Goal: Use online tool/utility: Utilize a website feature to perform a specific function

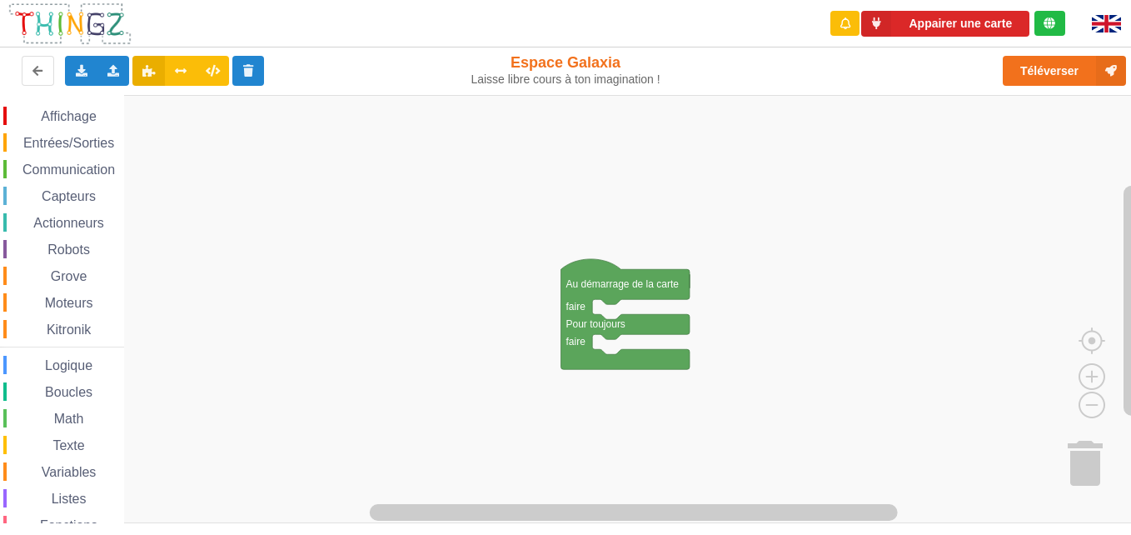
click at [72, 172] on span "Communication" at bounding box center [68, 169] width 97 height 14
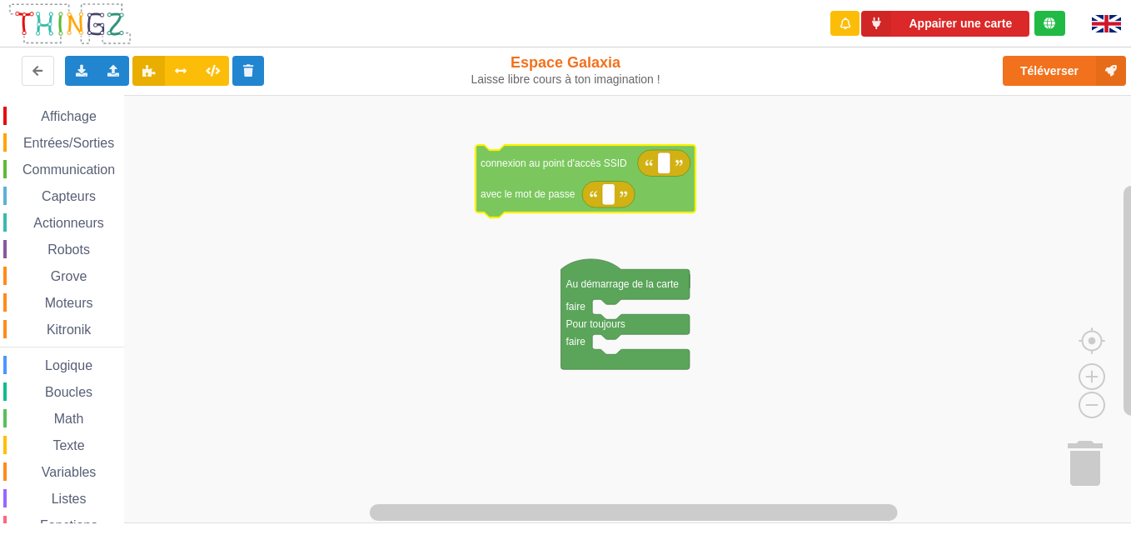
click at [531, 159] on div "Affichage Entrées/Sorties Communication Capteurs Actionneurs Robots Grove Moteu…" at bounding box center [571, 309] width 1143 height 428
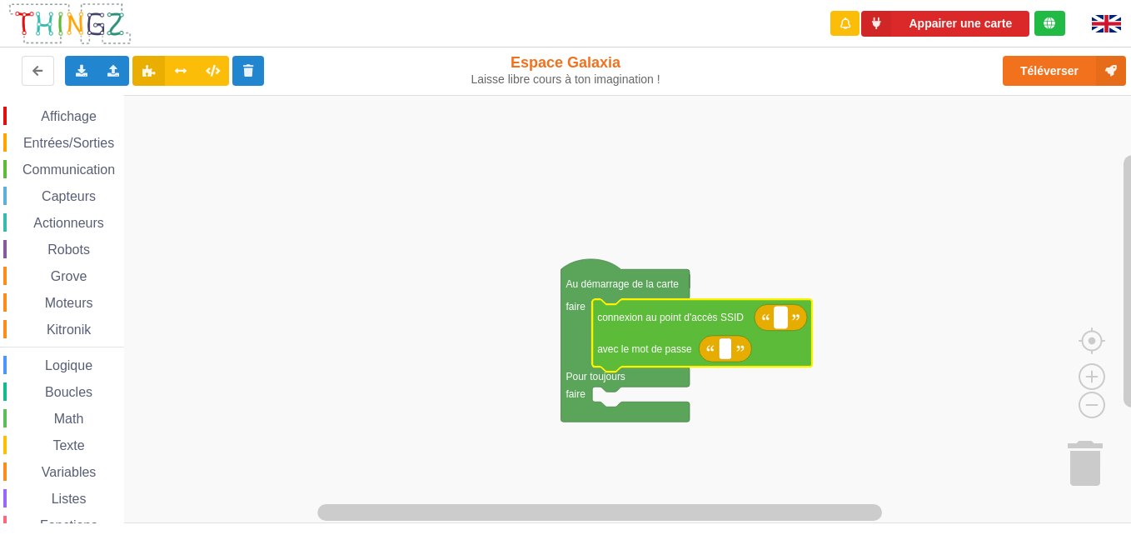
click at [781, 323] on text "Espace de travail de Blocky" at bounding box center [781, 318] width 2 height 12
type input "technoa5"
click at [729, 350] on rect "Espace de travail de Blocky" at bounding box center [725, 349] width 12 height 22
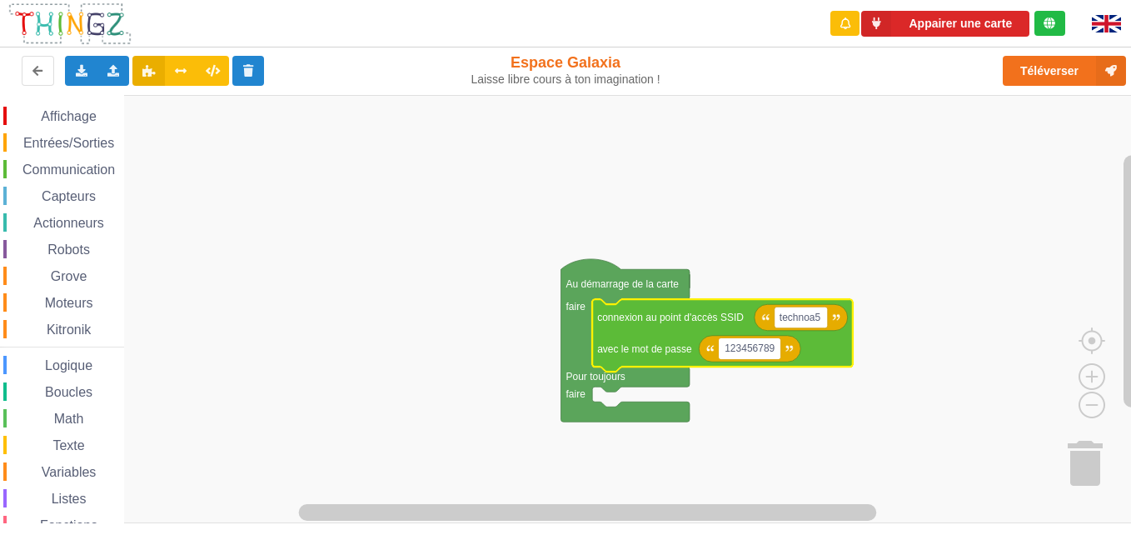
type input "1234567890"
click at [819, 215] on rect "Espace de travail de Blocky" at bounding box center [571, 309] width 1143 height 428
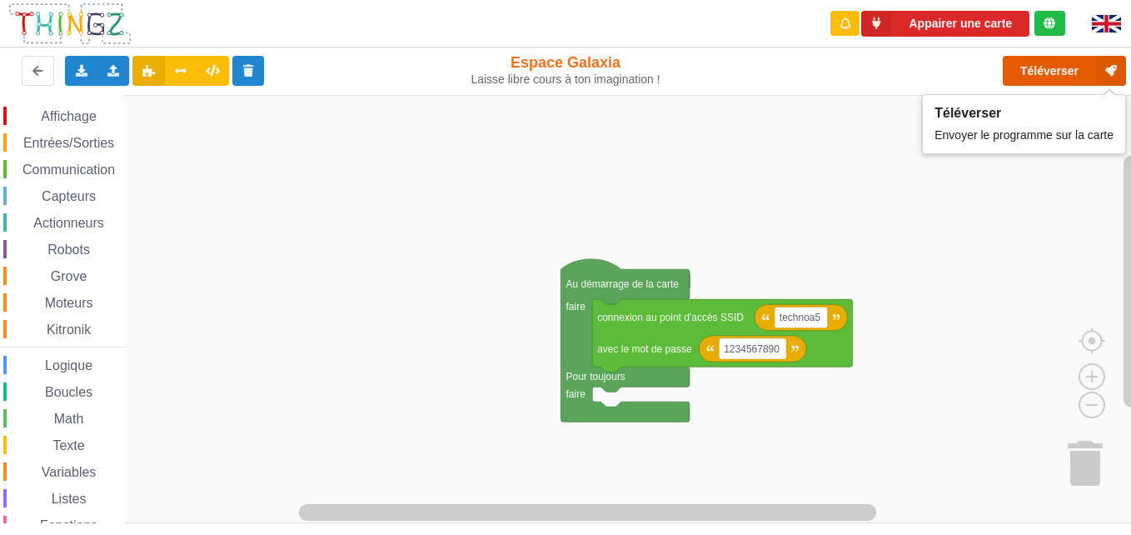
click at [1094, 71] on button "Téléverser" at bounding box center [1064, 71] width 123 height 30
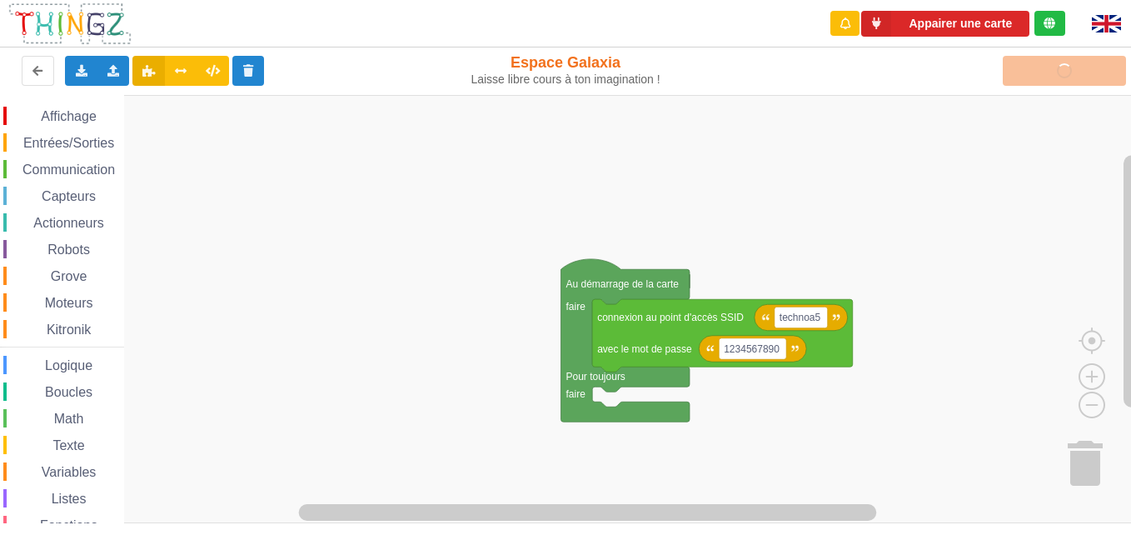
click at [370, 253] on rect "Espace de travail de Blocky" at bounding box center [571, 309] width 1143 height 428
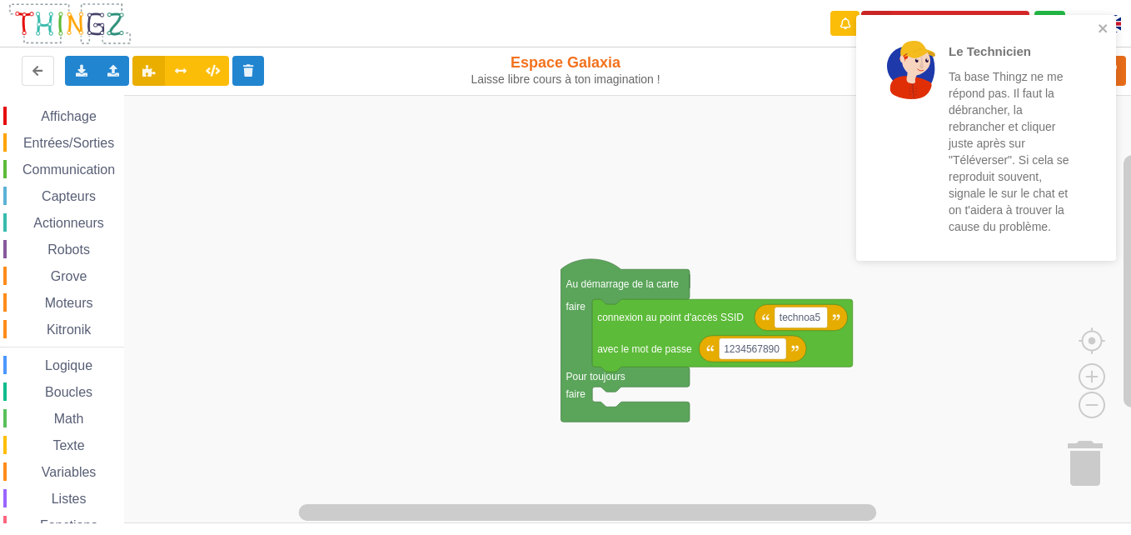
click at [777, 227] on rect "Espace de travail de Blocky" at bounding box center [571, 309] width 1143 height 428
click at [1104, 27] on icon "close" at bounding box center [1103, 28] width 8 height 8
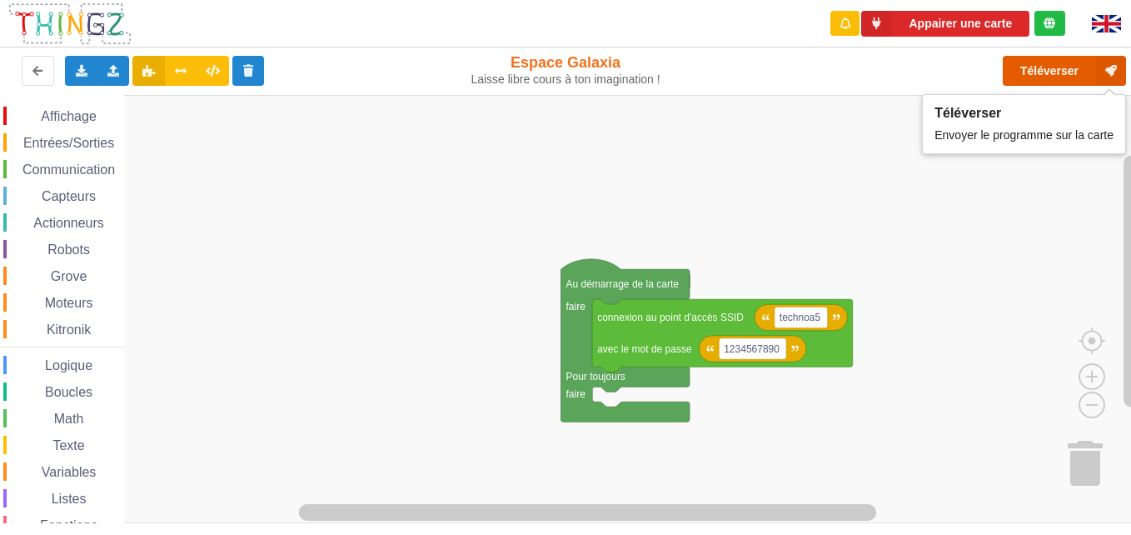
click at [1051, 68] on button "Téléverser" at bounding box center [1064, 71] width 123 height 30
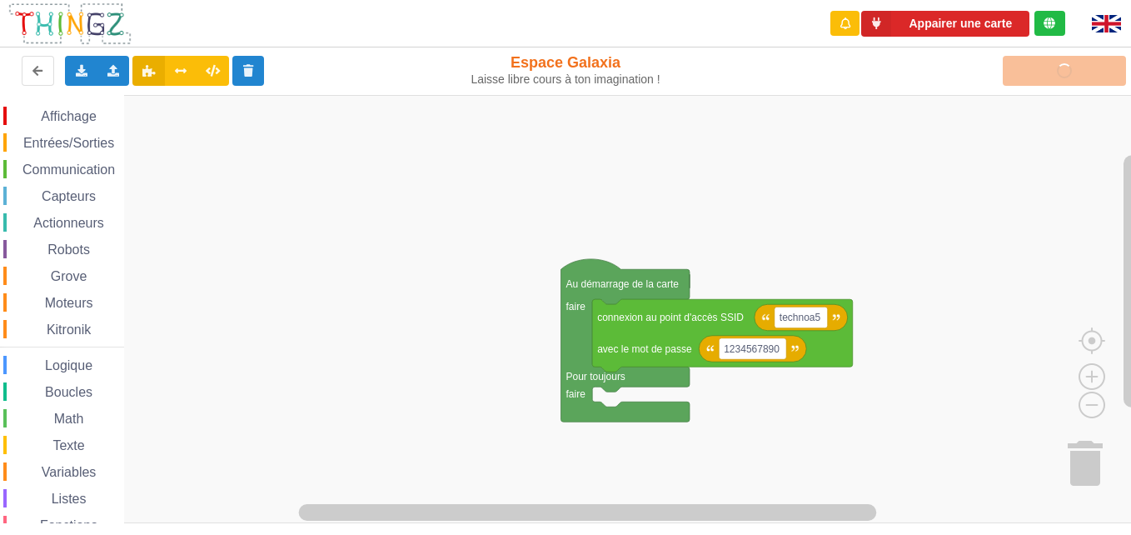
click at [156, 149] on rect "Espace de travail de Blocky" at bounding box center [571, 309] width 1143 height 428
click at [63, 170] on span "Communication" at bounding box center [68, 169] width 97 height 14
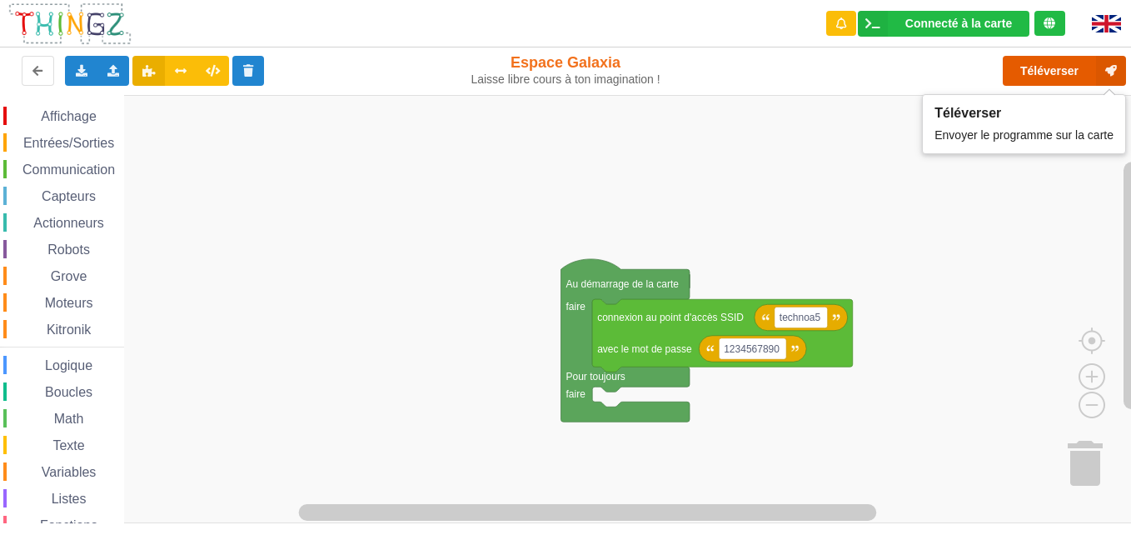
click at [1049, 62] on button "Téléverser" at bounding box center [1064, 71] width 123 height 30
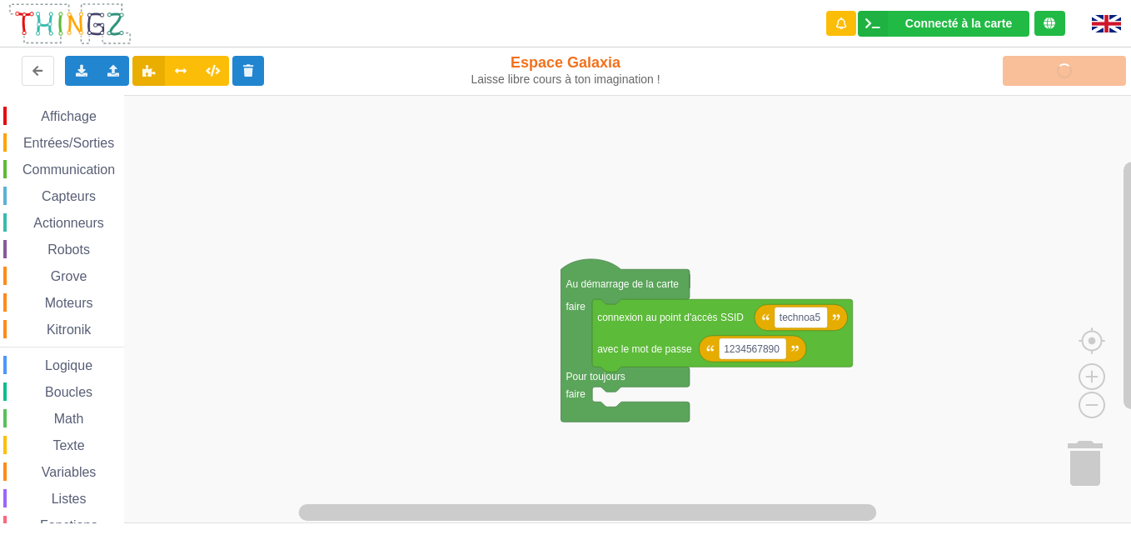
click at [79, 168] on span "Communication" at bounding box center [68, 169] width 97 height 14
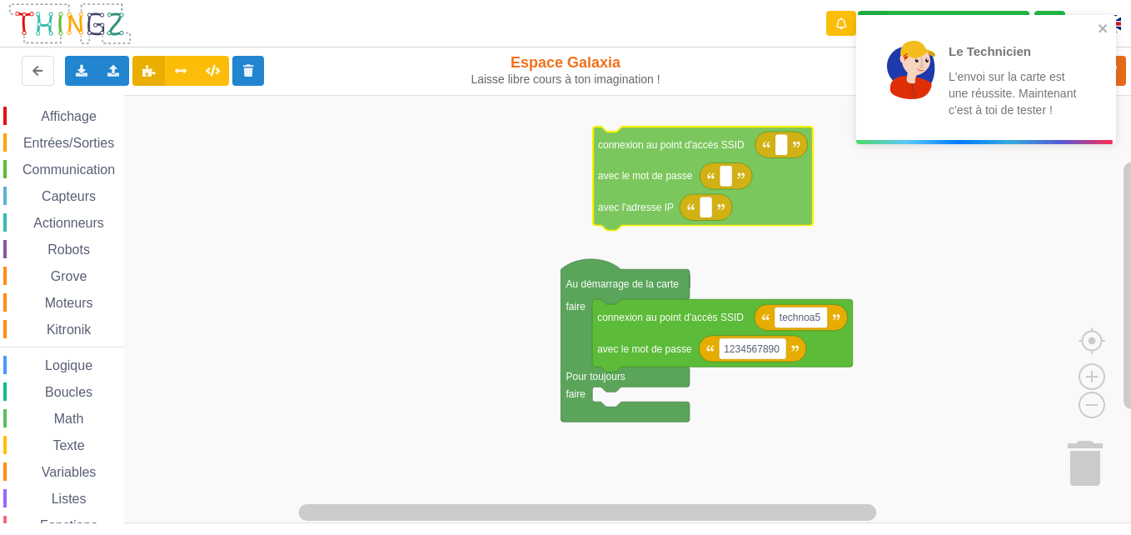
click at [647, 197] on div "Affichage Entrées/Sorties Communication Capteurs Actionneurs Robots Grove Moteu…" at bounding box center [571, 309] width 1143 height 428
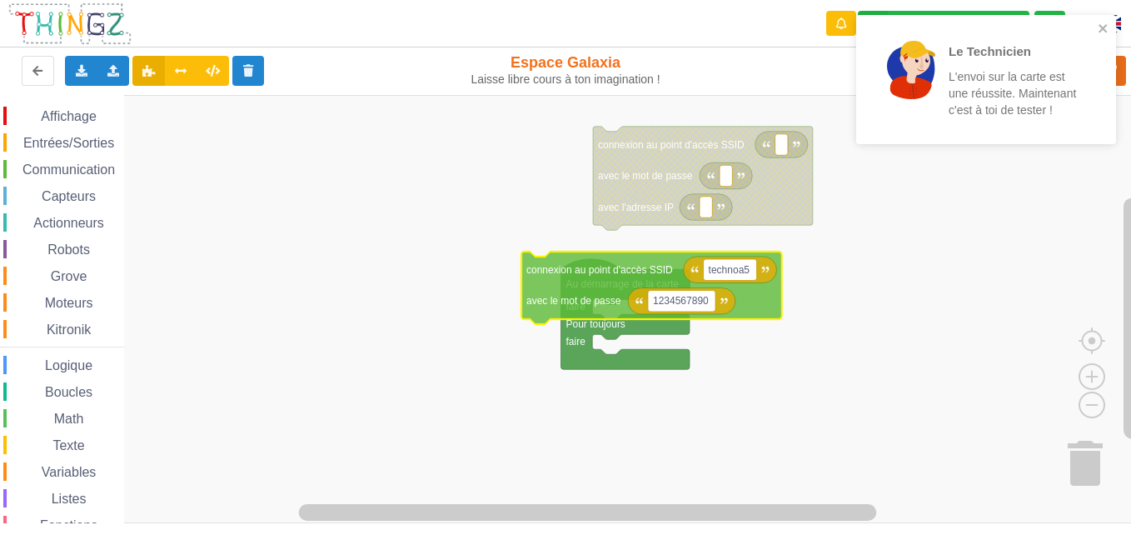
click at [1119, 29] on div "Le Technicien L'envoi sur la carte est une réussite. Maintenant c'est à toi de …" at bounding box center [986, 85] width 267 height 147
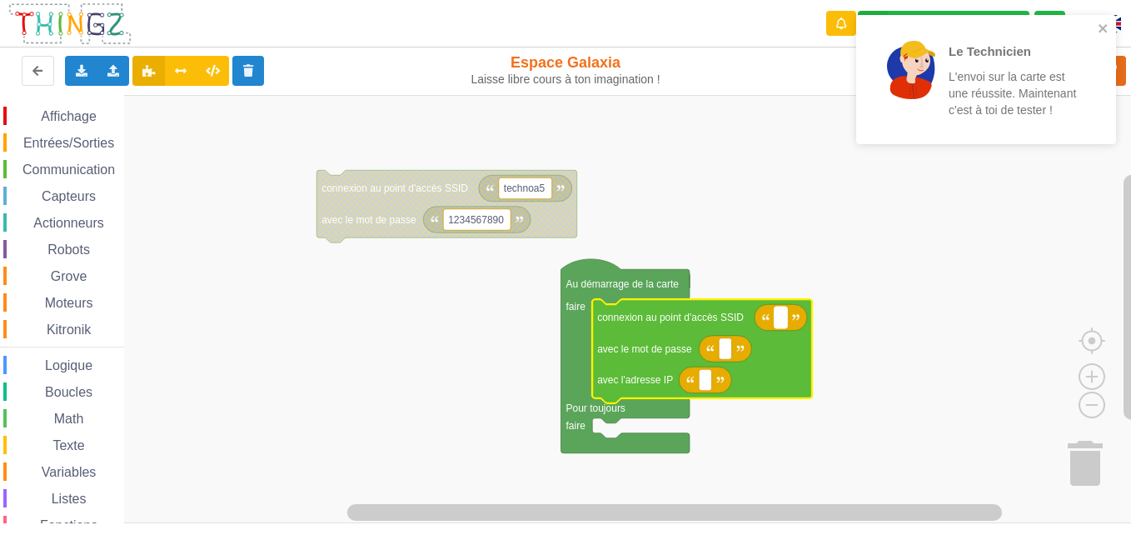
click at [785, 316] on rect "Espace de travail de Blocky" at bounding box center [781, 318] width 12 height 22
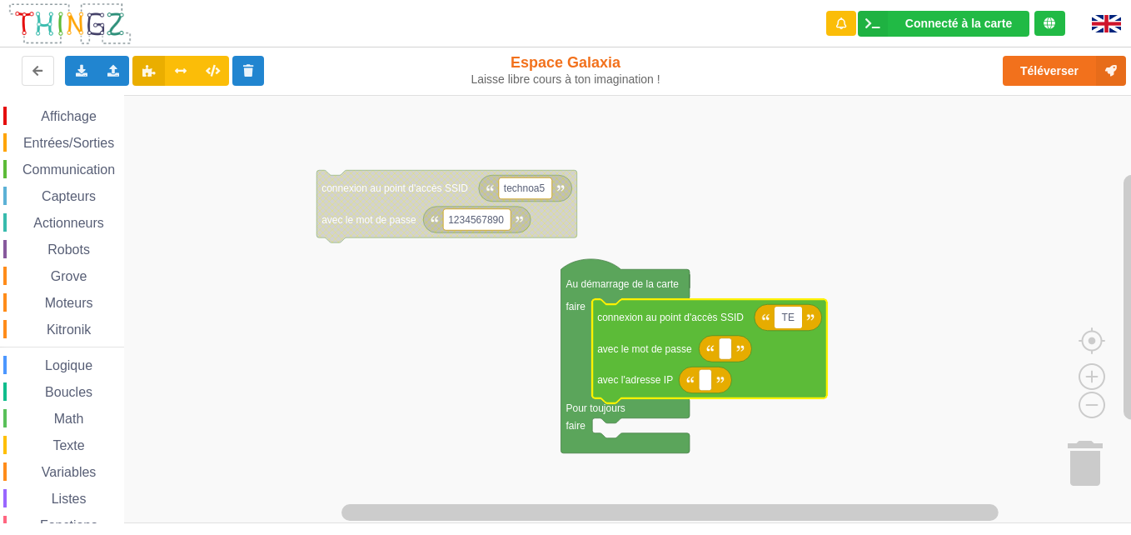
type input "T"
type input "technoa5"
click at [726, 349] on text "Espace de travail de Blocky" at bounding box center [725, 348] width 2 height 12
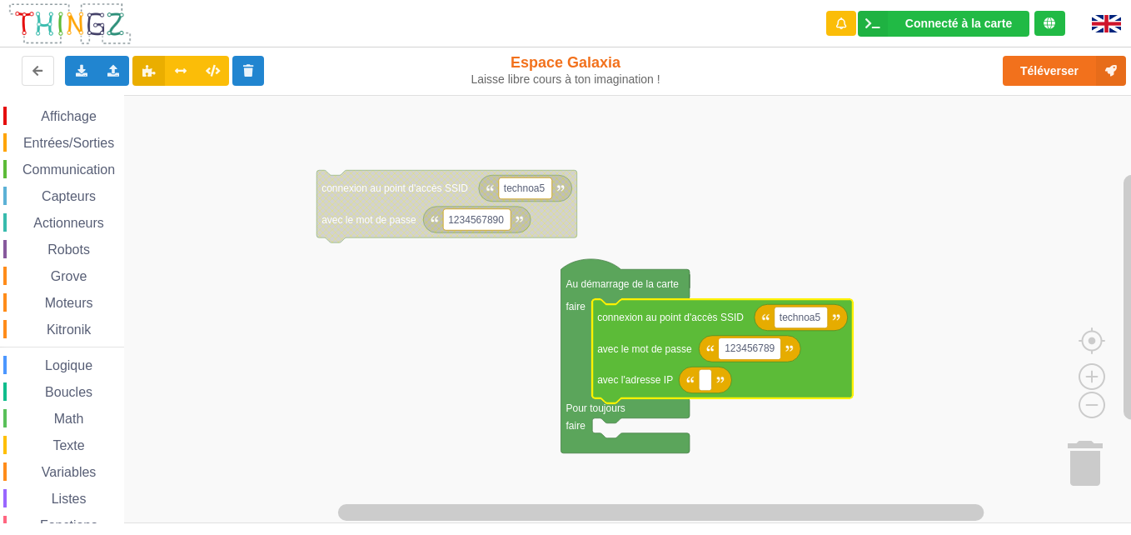
type input "1234567890"
click at [709, 382] on rect "Espace de travail de Blocky" at bounding box center [705, 380] width 12 height 22
drag, startPoint x: 709, startPoint y: 382, endPoint x: 735, endPoint y: 416, distance: 42.2
click at [735, 416] on body "Connecté à la carte Réglages Ouvrir le moniteur automatiquement Connexion autom…" at bounding box center [565, 267] width 1131 height 535
click at [725, 384] on input "1921.168" at bounding box center [725, 380] width 53 height 22
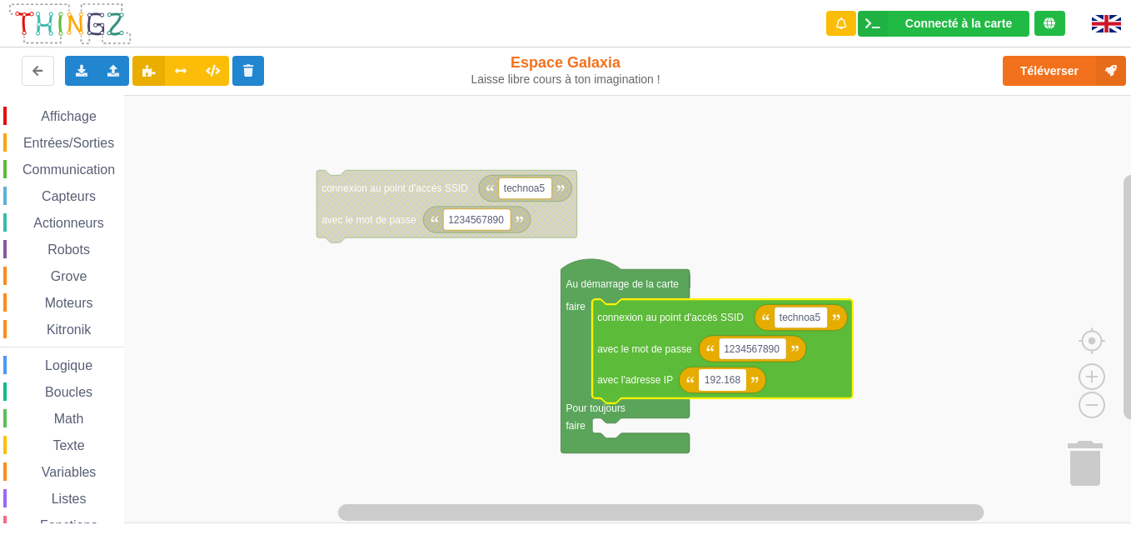
click at [740, 385] on input "192.168" at bounding box center [722, 380] width 47 height 22
click at [741, 385] on input "192.168;0." at bounding box center [728, 380] width 58 height 22
click at [752, 381] on input "192.168.0." at bounding box center [728, 380] width 58 height 22
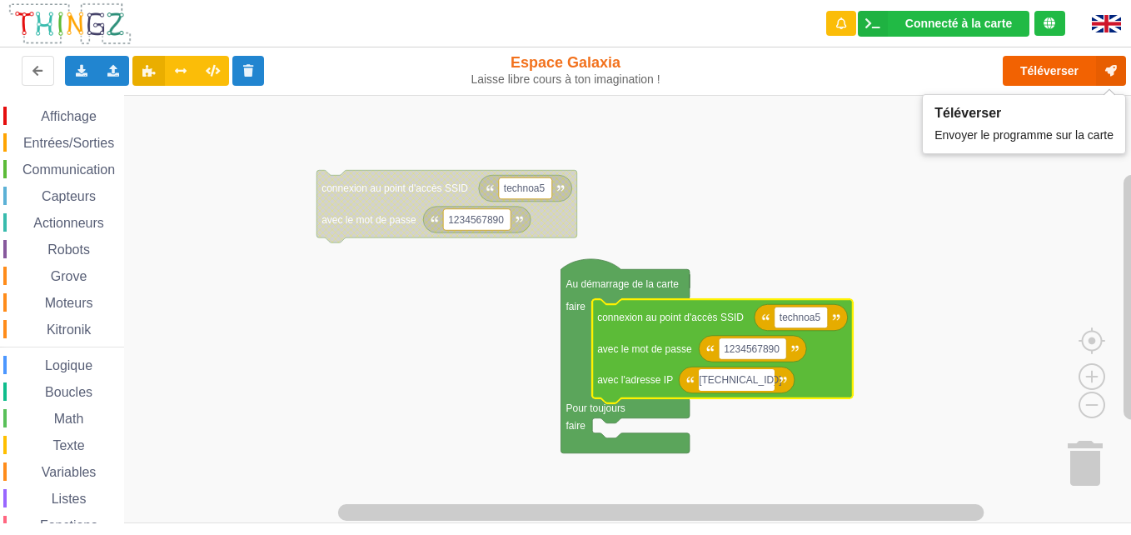
type input "192.168.0.116"
click at [1081, 75] on button "Téléverser" at bounding box center [1064, 71] width 123 height 30
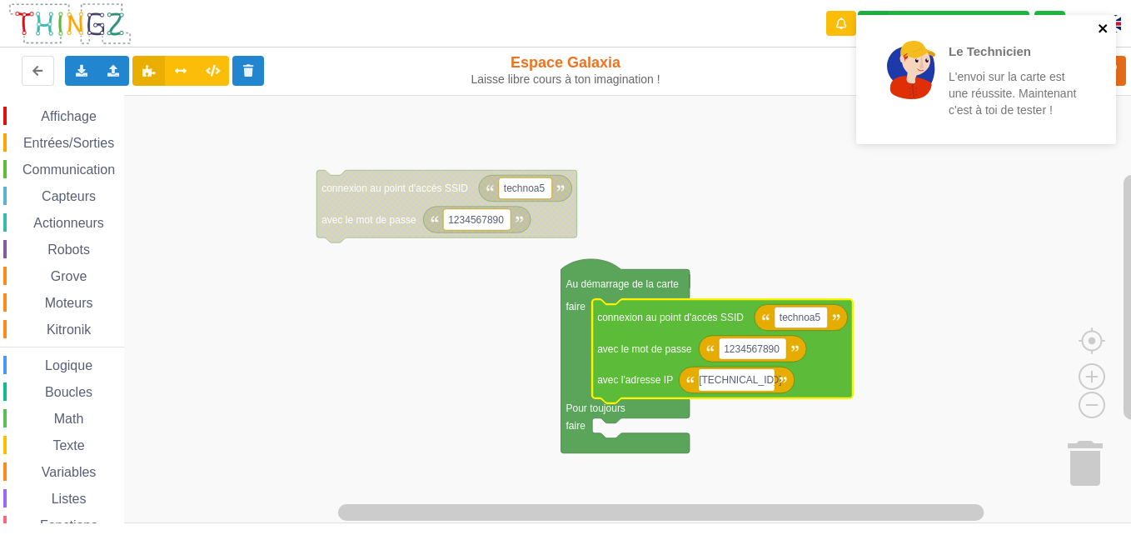
click at [1103, 33] on icon "close" at bounding box center [1104, 28] width 12 height 13
